Goal: Check status: Check status

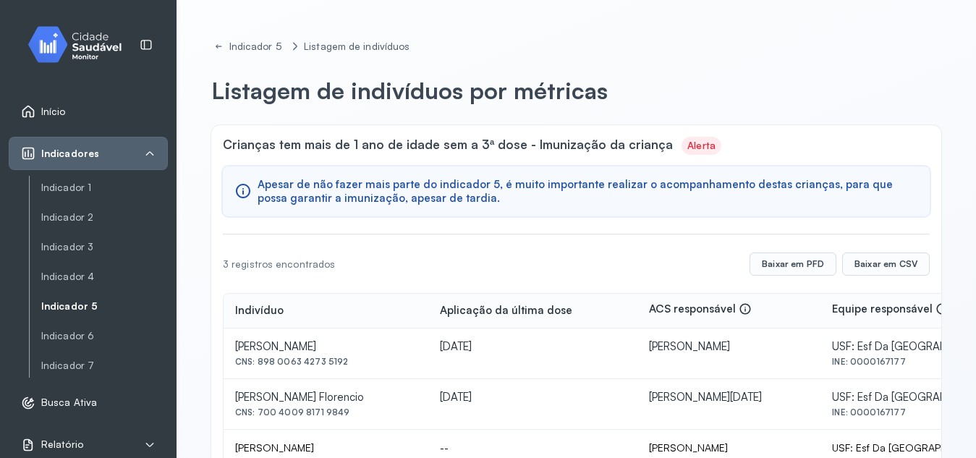
scroll to position [59, 0]
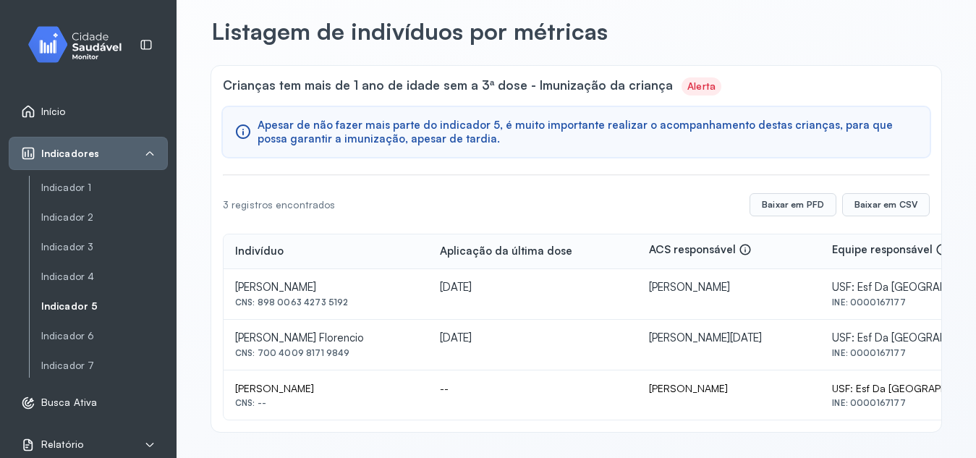
click at [64, 310] on link "Indicador 5" at bounding box center [104, 306] width 127 height 12
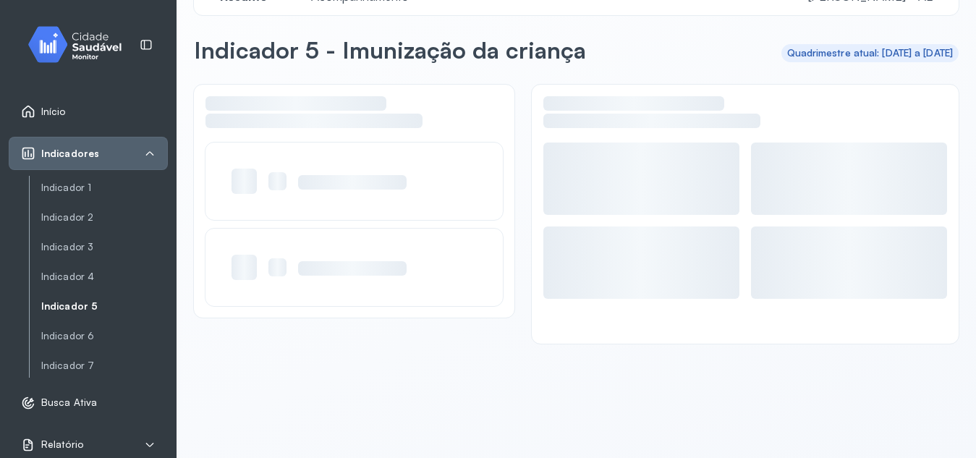
scroll to position [41, 0]
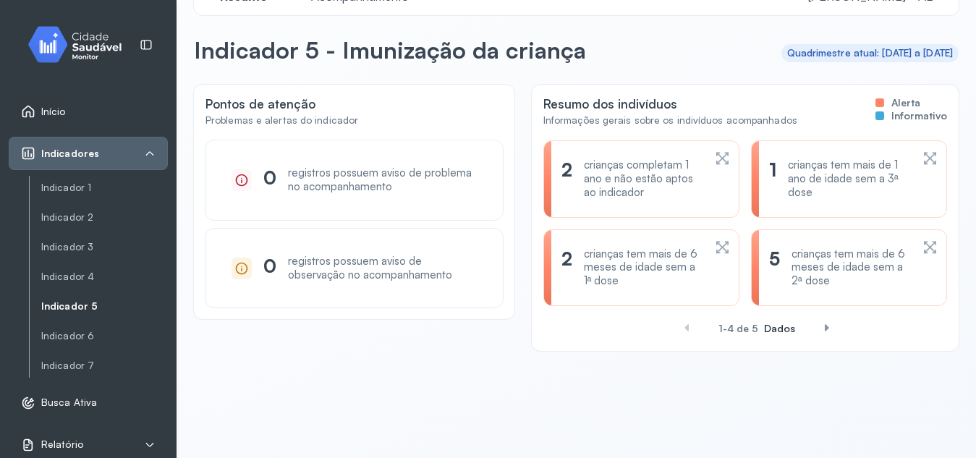
click at [702, 159] on div "2 crianças completam 1 ano e não estão aptos ao indicador" at bounding box center [642, 179] width 160 height 41
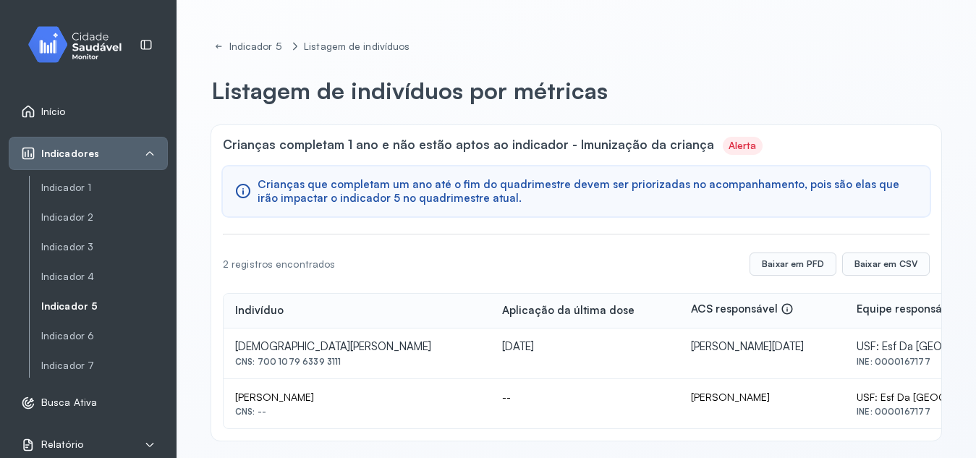
click at [67, 308] on link "Indicador 5" at bounding box center [104, 306] width 127 height 12
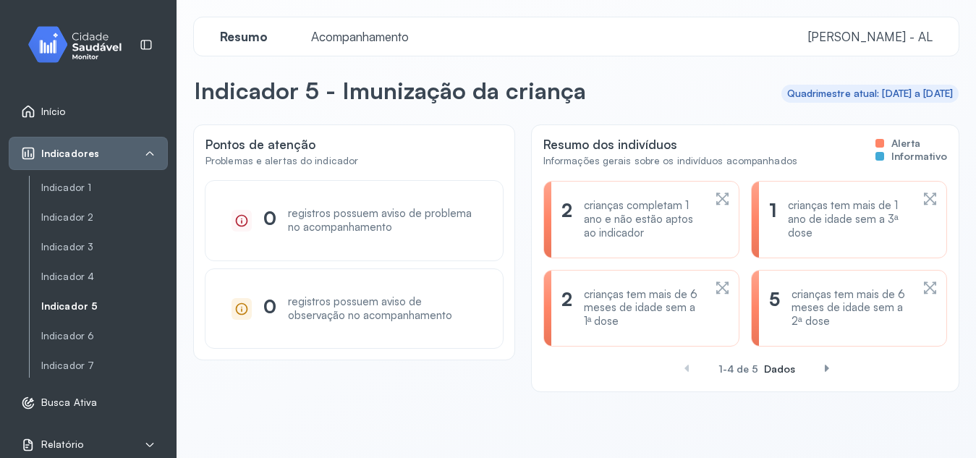
click at [715, 291] on icon at bounding box center [722, 287] width 15 height 17
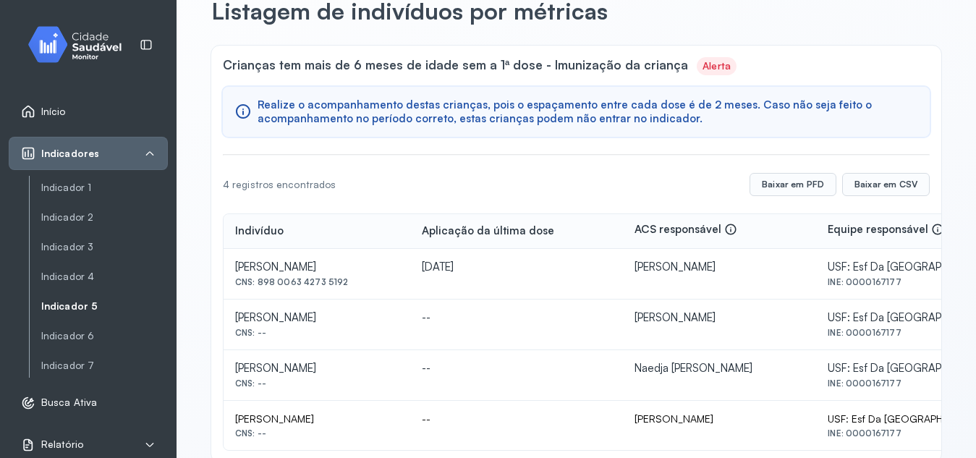
scroll to position [110, 0]
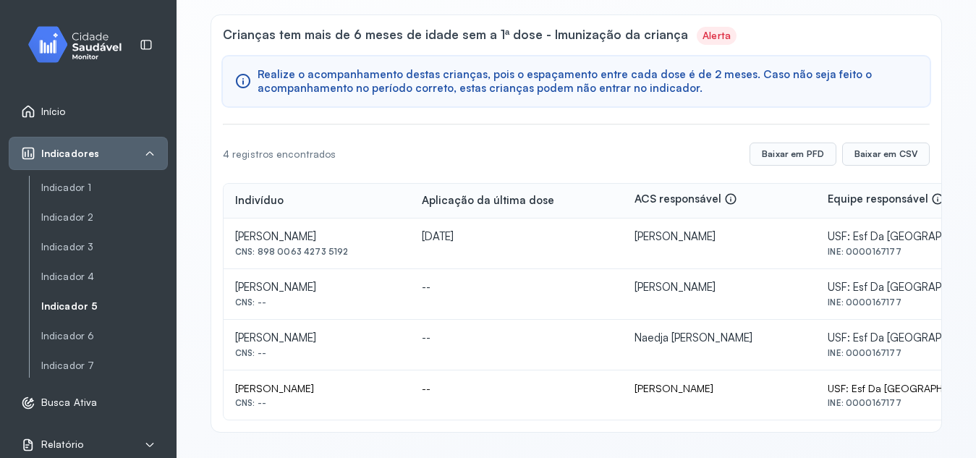
drag, startPoint x: 238, startPoint y: 285, endPoint x: 427, endPoint y: 284, distance: 188.9
click at [399, 244] on div "[PERSON_NAME]" at bounding box center [317, 237] width 164 height 14
copy div "[PERSON_NAME]"
click at [85, 190] on link "Indicador 1" at bounding box center [104, 188] width 127 height 12
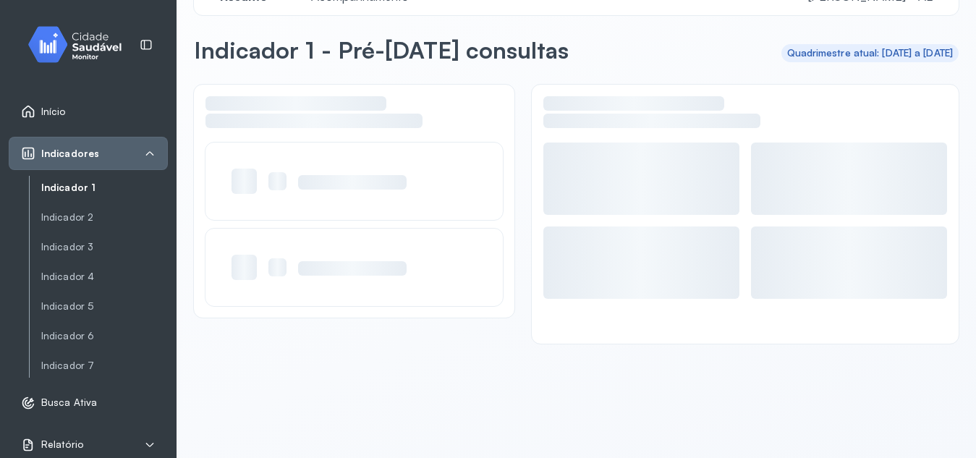
scroll to position [41, 0]
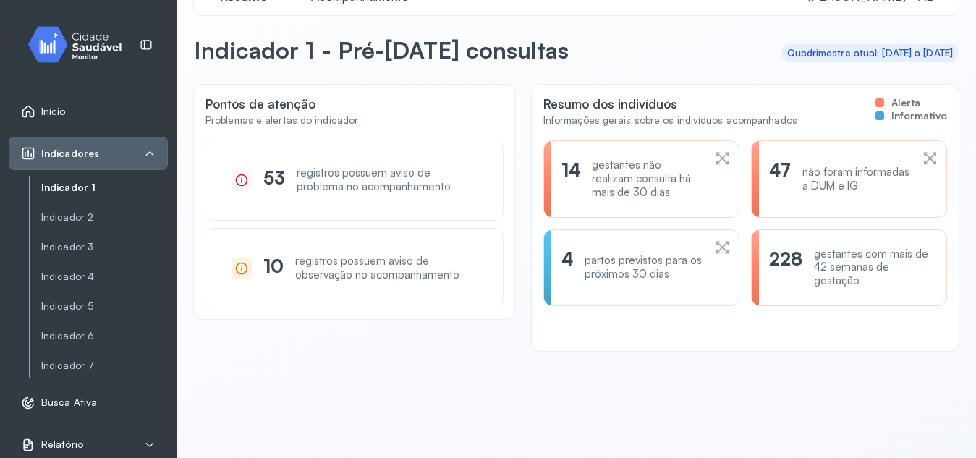
click at [751, 153] on div "14 gestantes não realizam consulta há mais de 30 dias" at bounding box center [849, 178] width 196 height 77
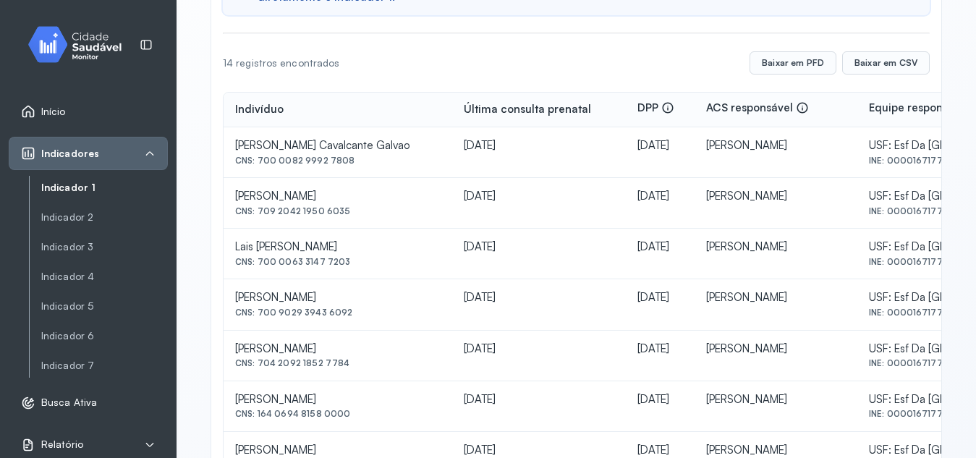
scroll to position [198, 0]
